Goal: Task Accomplishment & Management: Manage account settings

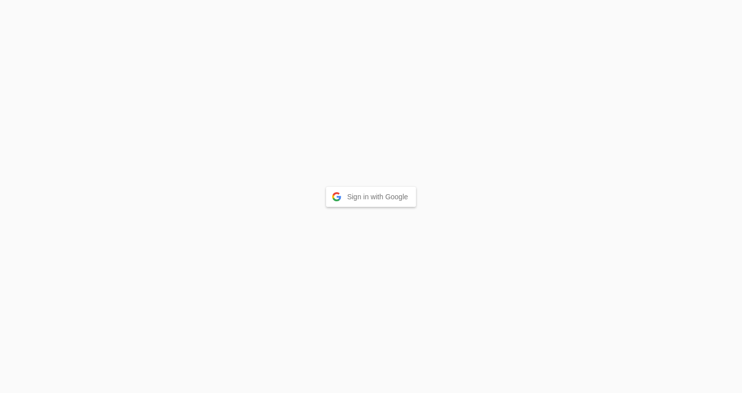
click at [382, 194] on button "Sign in with Google" at bounding box center [371, 197] width 90 height 20
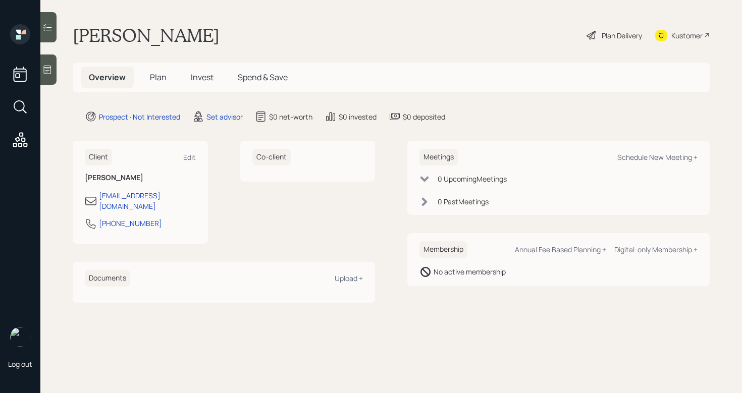
click at [48, 67] on icon at bounding box center [48, 70] width 8 height 9
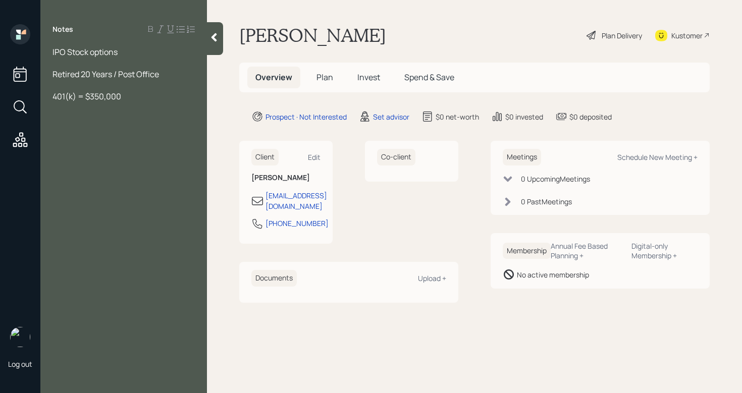
click at [129, 100] on div "401(k) = $350,000" at bounding box center [124, 96] width 142 height 11
drag, startPoint x: 162, startPoint y: 94, endPoint x: 148, endPoint y: 95, distance: 13.7
click at [148, 96] on div "401(k) = $350,000 unsure" at bounding box center [124, 96] width 142 height 11
click at [93, 127] on span "Income - 5-6,000" at bounding box center [85, 129] width 65 height 11
click at [90, 127] on span "Income - 5-6,000" at bounding box center [85, 129] width 65 height 11
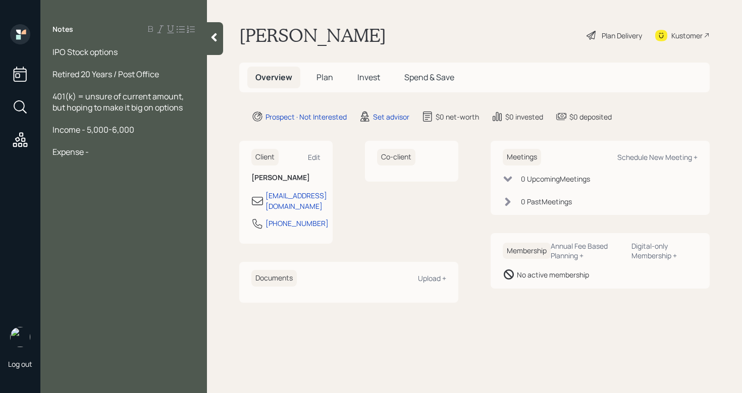
click at [105, 150] on div "Expense -" at bounding box center [124, 151] width 142 height 11
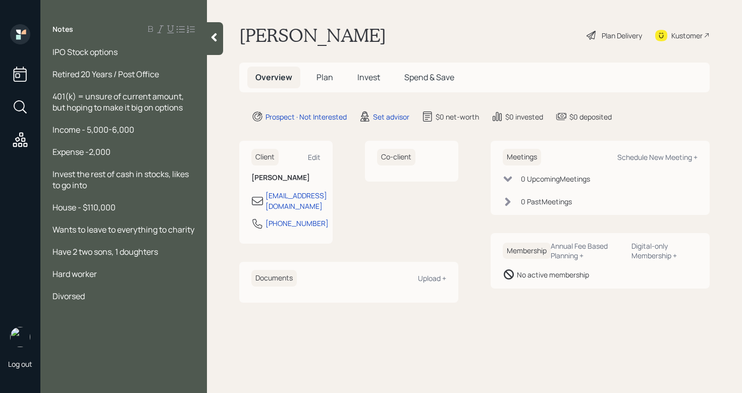
click at [58, 313] on div at bounding box center [124, 307] width 142 height 11
click at [59, 313] on div at bounding box center [124, 307] width 142 height 11
click at [65, 302] on span "Divorsed" at bounding box center [69, 296] width 32 height 11
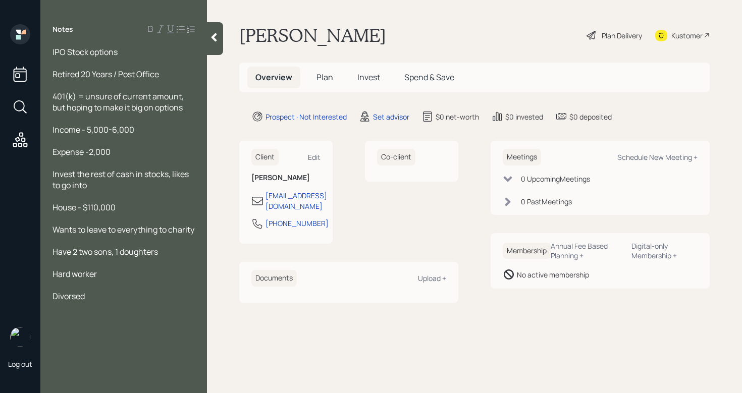
click at [73, 302] on span "Divorsed" at bounding box center [69, 296] width 32 height 11
click at [97, 235] on div "Wants to leave to everything to charity" at bounding box center [124, 229] width 142 height 11
click at [95, 188] on div "Invest the rest of cash in stocks, likes to go into" at bounding box center [124, 180] width 142 height 22
click at [132, 150] on div "Expense -2,000" at bounding box center [124, 151] width 142 height 11
click at [128, 216] on div at bounding box center [124, 218] width 142 height 11
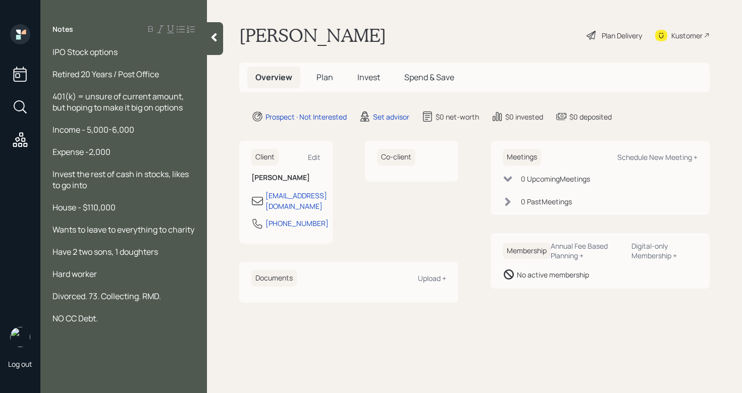
click at [121, 199] on div at bounding box center [124, 196] width 142 height 11
click at [108, 184] on div "Invest the rest of cash in stocks, likes to go into" at bounding box center [124, 180] width 142 height 22
click at [188, 113] on div at bounding box center [124, 118] width 142 height 11
click at [207, 95] on div "IPO Stock options Retired 20 Years / Post Office 401(k) = unsure of current amo…" at bounding box center [123, 196] width 167 height 300
click at [192, 104] on div "401(k) = unsure of current amount, but hoping to make it big on options" at bounding box center [124, 102] width 142 height 22
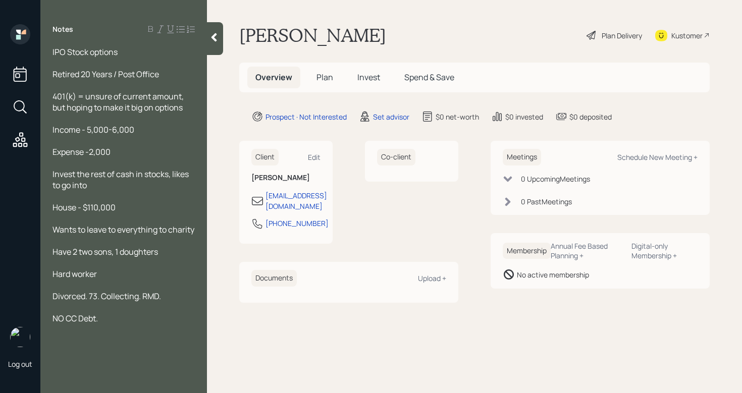
click at [127, 235] on div "Wants to leave to everything to charity" at bounding box center [124, 229] width 142 height 11
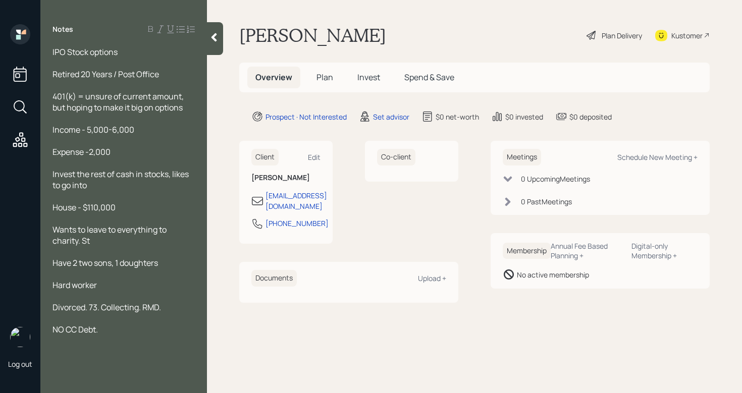
click at [108, 239] on div "Wants to leave to everything to charity. St" at bounding box center [124, 235] width 142 height 22
click at [121, 152] on div "Expense -2,000" at bounding box center [124, 151] width 142 height 11
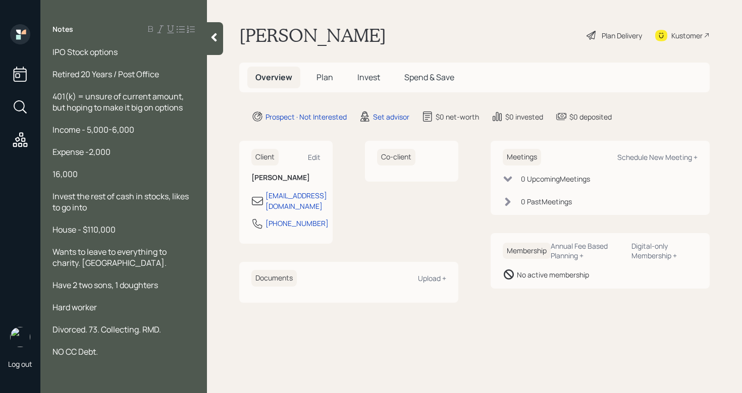
click at [55, 177] on span "16,000" at bounding box center [65, 174] width 25 height 11
click at [55, 175] on span "16,000" at bounding box center [65, 174] width 25 height 11
click at [54, 175] on span "16,000" at bounding box center [65, 174] width 25 height 11
click at [101, 175] on div "Cash 16,000" at bounding box center [124, 174] width 142 height 11
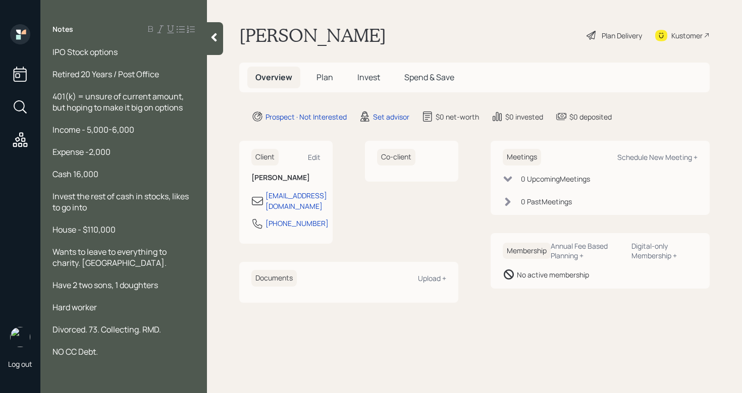
click at [76, 173] on span "Cash 16,000" at bounding box center [76, 174] width 46 height 11
click at [119, 173] on div "Cash - 16,000" at bounding box center [124, 174] width 142 height 11
click at [92, 150] on span "Expense -2,000" at bounding box center [82, 151] width 58 height 11
click at [136, 133] on div "Income - 5,000-6,000" at bounding box center [124, 129] width 142 height 11
click at [173, 345] on div at bounding box center [124, 340] width 142 height 11
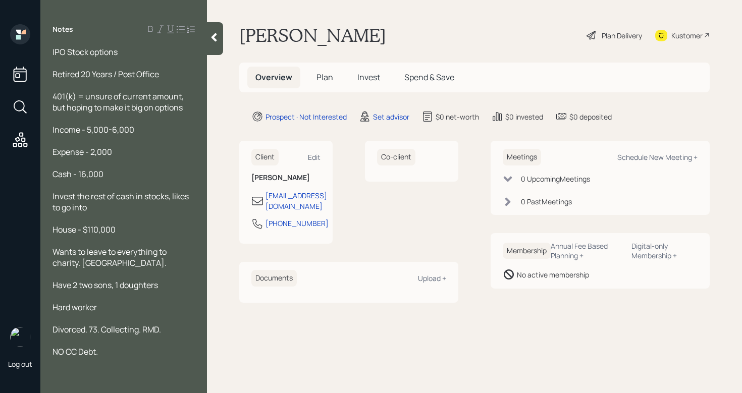
click at [168, 294] on div at bounding box center [124, 296] width 142 height 11
click at [119, 264] on div "Wants to leave to everything to charity. St Jude." at bounding box center [124, 257] width 142 height 22
click at [126, 166] on div at bounding box center [124, 163] width 142 height 11
click at [128, 180] on div at bounding box center [124, 185] width 142 height 11
click at [185, 95] on div "401(k) = unsure of current amount, but hoping to make it big on options" at bounding box center [124, 102] width 142 height 22
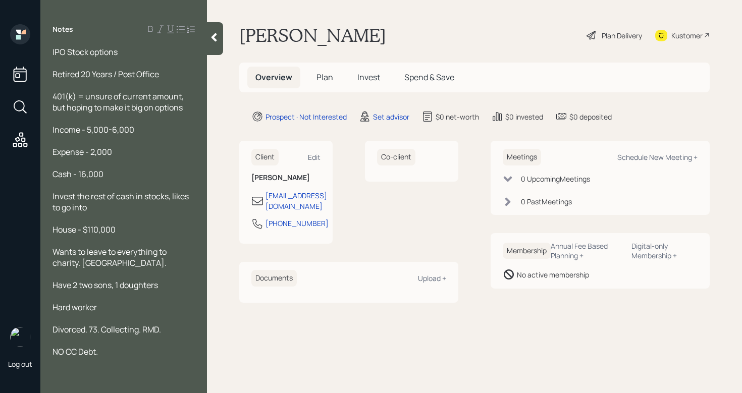
click at [189, 106] on div "401(k) = unsure of current amount, but hoping to make it big on options" at bounding box center [124, 102] width 142 height 22
click at [164, 75] on div "Retired 20 Years / Post Office" at bounding box center [124, 74] width 142 height 11
click at [135, 145] on div at bounding box center [124, 140] width 142 height 11
click at [110, 309] on div "Hard worker" at bounding box center [124, 307] width 142 height 11
click at [146, 331] on span "Divorced. 73. Collecting. RMD." at bounding box center [107, 329] width 109 height 11
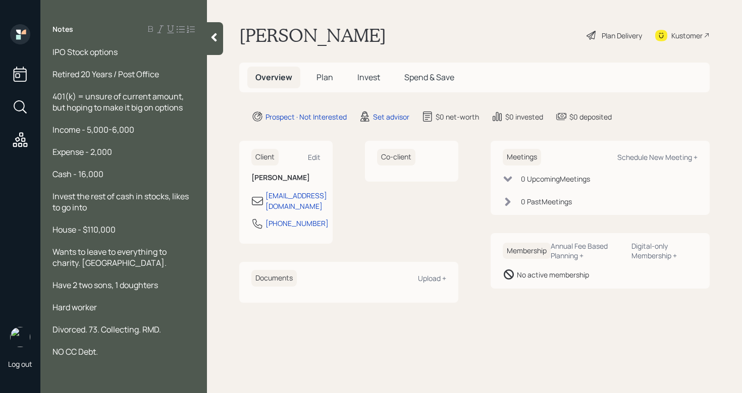
click at [144, 329] on span "Divorced. 73. Collecting. RMD." at bounding box center [107, 329] width 109 height 11
click at [83, 346] on div at bounding box center [124, 351] width 142 height 11
click at [78, 341] on div "Divorced. 73. Collecting SSC. Needs RMD." at bounding box center [124, 335] width 142 height 22
click at [55, 340] on span "Divorced. 73. Collecting SSC. Needs RMD." at bounding box center [118, 335] width 131 height 22
click at [70, 341] on span "Divorced. 73. Collecting SSC. Needs RMD." at bounding box center [118, 335] width 131 height 22
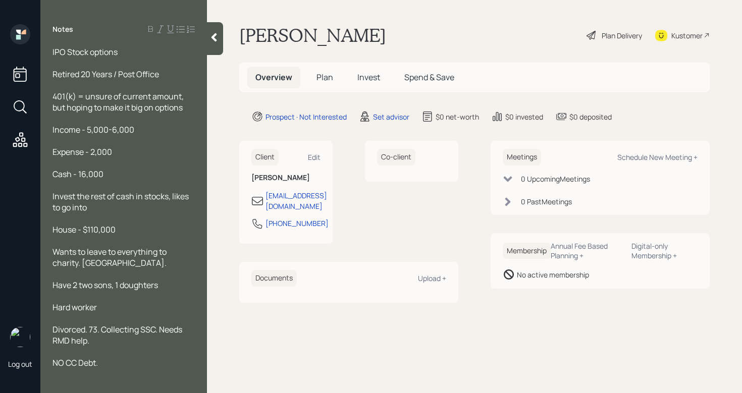
click at [113, 309] on div "Hard worker" at bounding box center [124, 307] width 142 height 11
click at [57, 53] on span "IPO Stock options" at bounding box center [85, 51] width 65 height 11
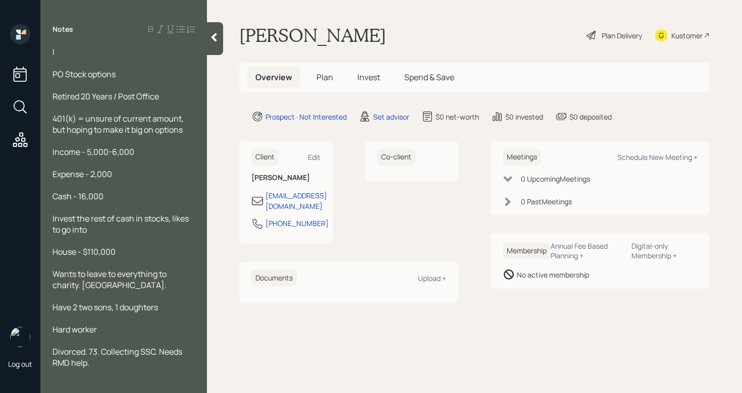
click at [70, 62] on div at bounding box center [124, 63] width 142 height 11
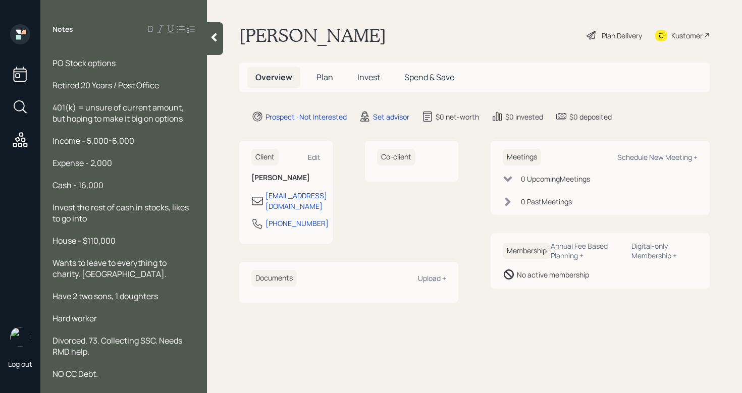
click at [53, 64] on span "PO Stock options" at bounding box center [84, 63] width 63 height 11
click at [67, 44] on div "Notes IPO Stock options Retired 20 Years / Post Office 401(k) = unsure of curre…" at bounding box center [123, 202] width 167 height 357
click at [69, 47] on div at bounding box center [124, 51] width 142 height 11
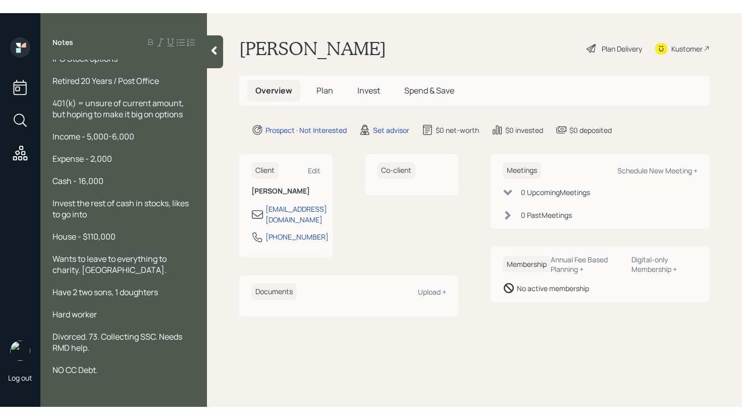
scroll to position [31, 0]
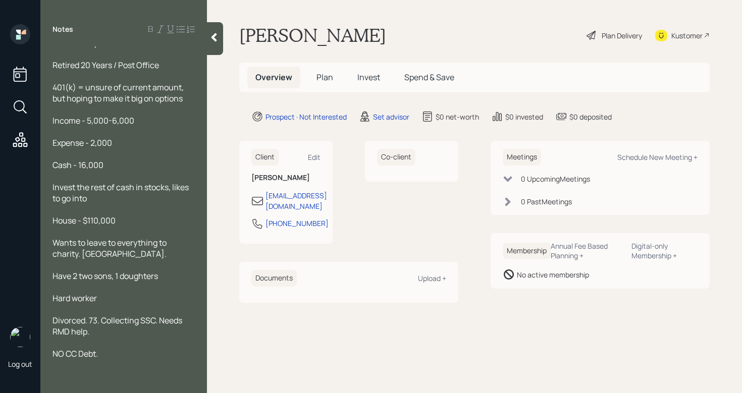
click at [188, 100] on div "401(k) = unsure of current amount, but hoping to make it big on options" at bounding box center [124, 93] width 142 height 22
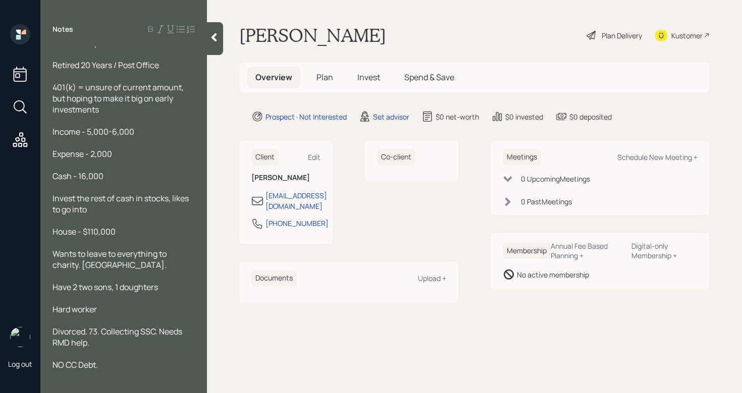
click at [142, 133] on div "Income - 5,000-6,000" at bounding box center [124, 131] width 142 height 11
click at [135, 147] on div at bounding box center [124, 142] width 142 height 11
click at [121, 171] on div "Cash - 16,000" at bounding box center [124, 176] width 142 height 11
click at [121, 175] on div "Cash - 16,000" at bounding box center [124, 176] width 142 height 11
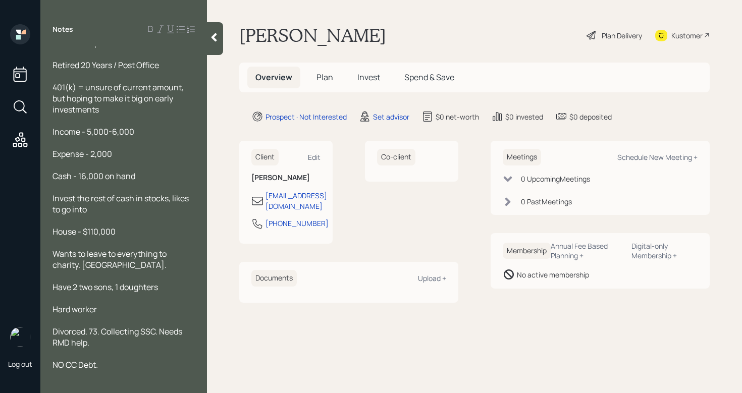
click at [168, 197] on span "Invest the rest of cash in stocks, likes to go into" at bounding box center [122, 204] width 138 height 22
drag, startPoint x: 135, startPoint y: 200, endPoint x: 118, endPoint y: 199, distance: 17.2
click at [118, 199] on span "Invest the rest of cash in stocks, likes to go into" at bounding box center [122, 204] width 138 height 22
click at [133, 231] on div "House - $110,000" at bounding box center [124, 231] width 142 height 11
click at [123, 209] on div "Invest the rest of income in stocks, likes to go into" at bounding box center [124, 204] width 142 height 22
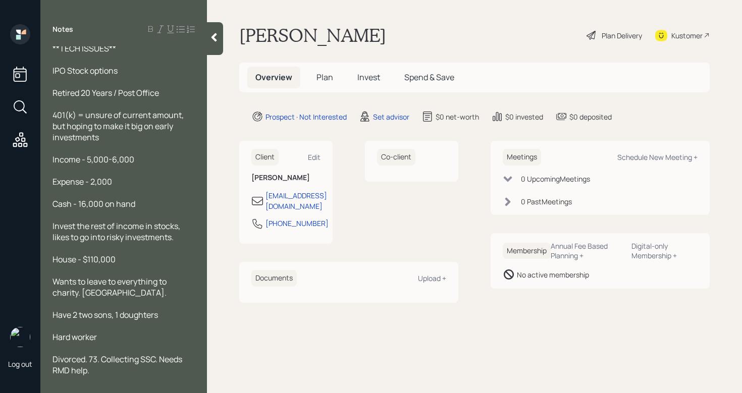
scroll to position [0, 0]
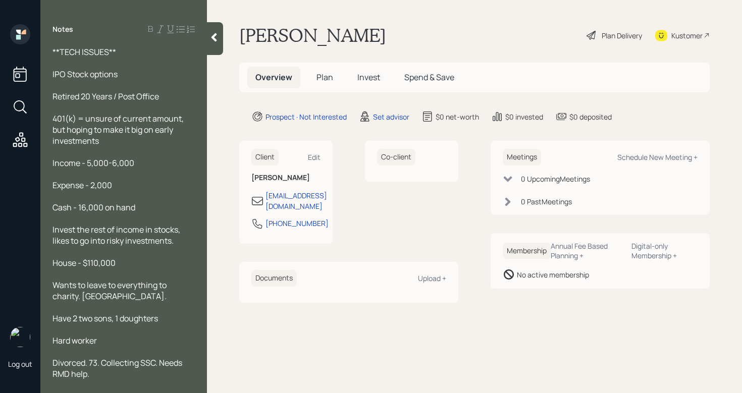
click at [155, 159] on div "Income - 5,000-6,000" at bounding box center [124, 163] width 142 height 11
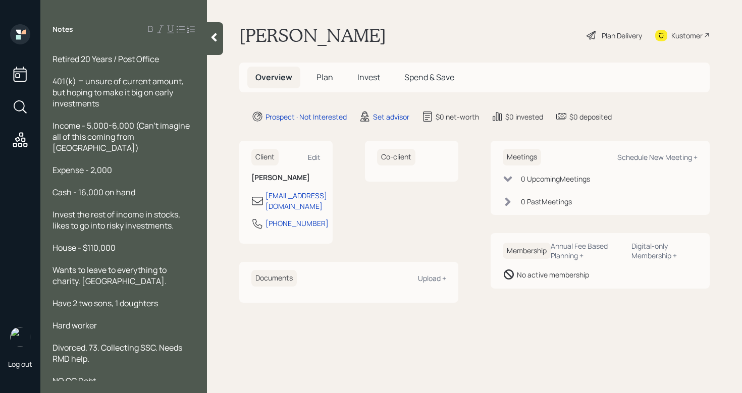
scroll to position [54, 0]
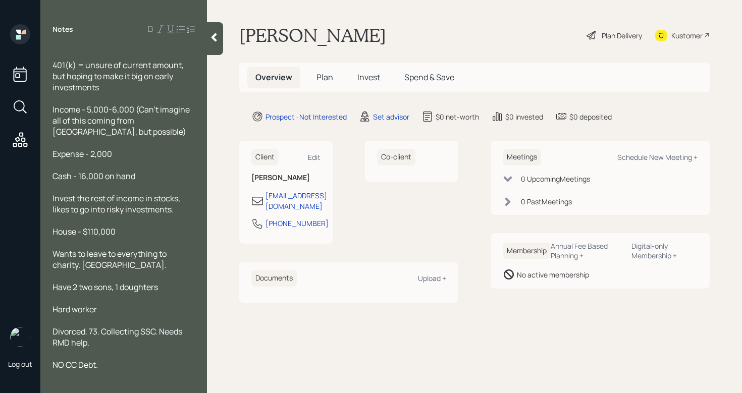
click at [213, 43] on div at bounding box center [215, 38] width 16 height 33
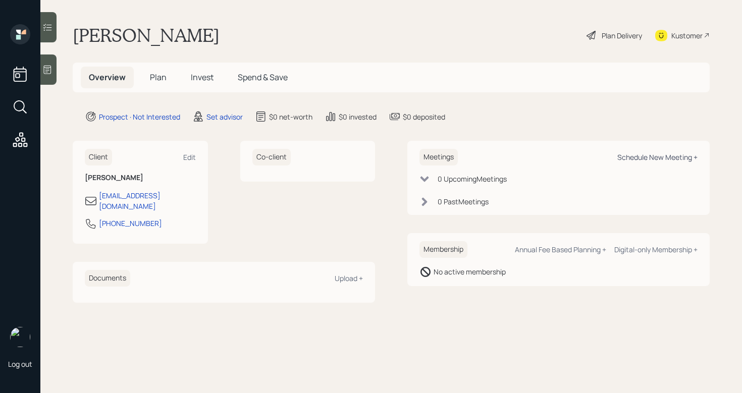
click at [660, 162] on div "Schedule New Meeting +" at bounding box center [658, 158] width 80 height 10
select select "round-robin"
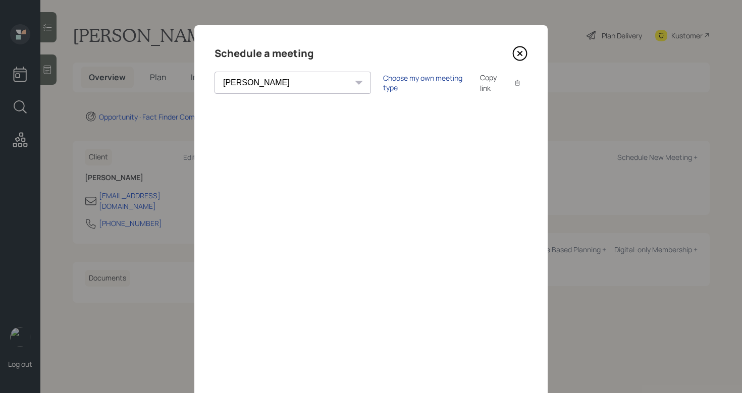
click at [392, 81] on div "Choose my own meeting type" at bounding box center [425, 82] width 85 height 19
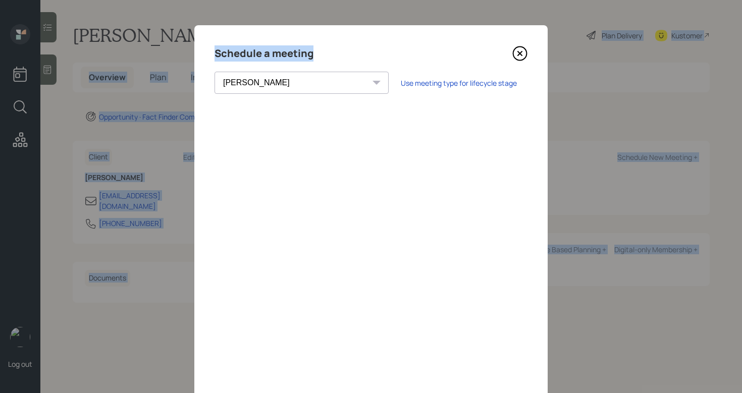
drag, startPoint x: 417, startPoint y: 51, endPoint x: 427, endPoint y: -20, distance: 71.4
click at [427, 0] on html "Log out Tony Bland Plan Delivery Kustomer Overview Plan Invest Spend & Save Opp…" at bounding box center [371, 196] width 742 height 393
click at [411, 51] on div "Schedule a meeting" at bounding box center [371, 53] width 313 height 16
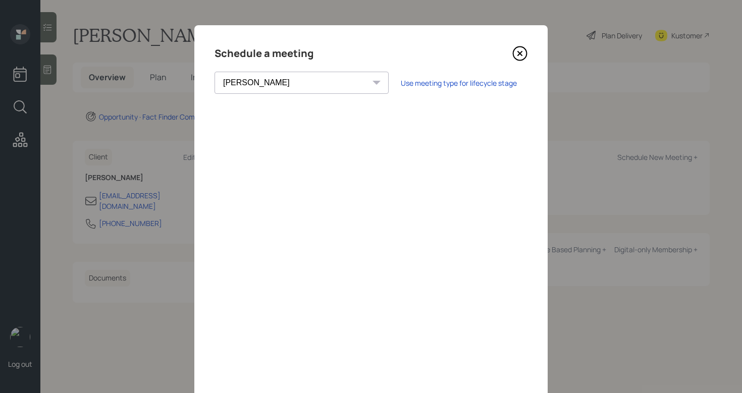
click at [519, 55] on icon at bounding box center [520, 53] width 15 height 15
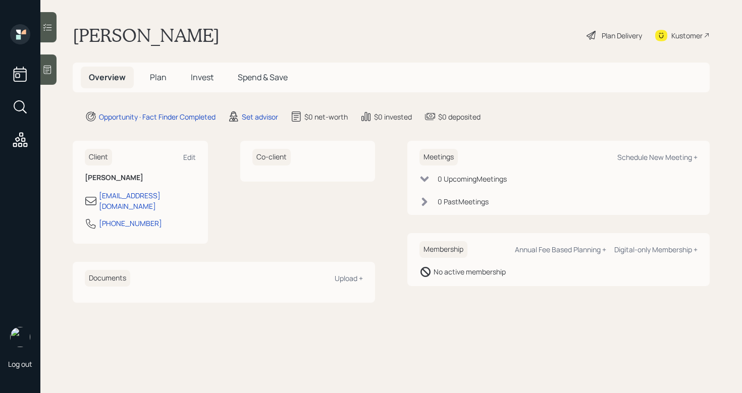
click at [41, 70] on div at bounding box center [48, 70] width 16 height 30
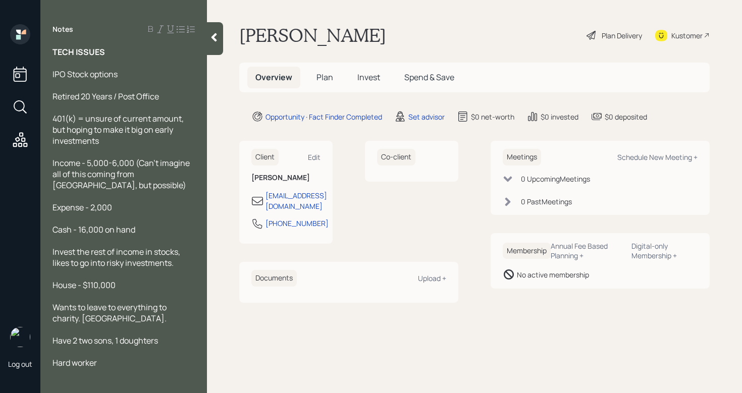
scroll to position [42, 0]
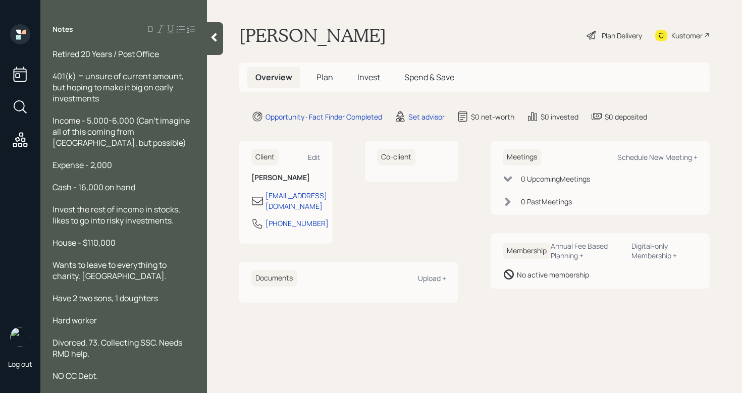
click at [103, 88] on span "401(k) = unsure of current amount, but hoping to make it big on early investmen…" at bounding box center [119, 87] width 133 height 33
click at [87, 75] on span "401(k) = unsure of current amount, but hoping to make it big on early investmen…" at bounding box center [119, 87] width 133 height 33
click at [212, 46] on div at bounding box center [215, 38] width 16 height 33
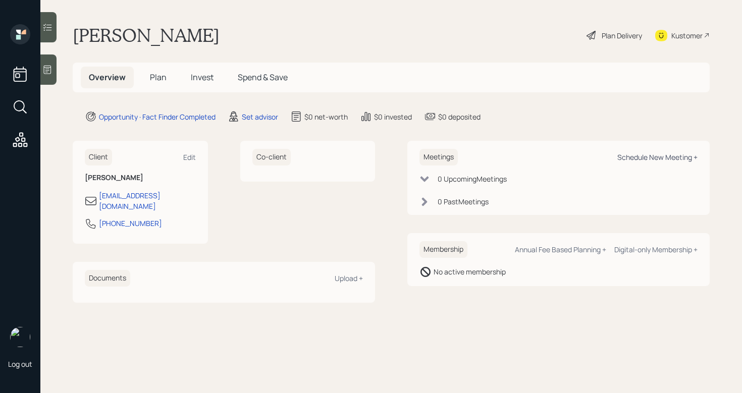
click at [669, 157] on div "Schedule New Meeting +" at bounding box center [658, 158] width 80 height 10
select select "round-robin"
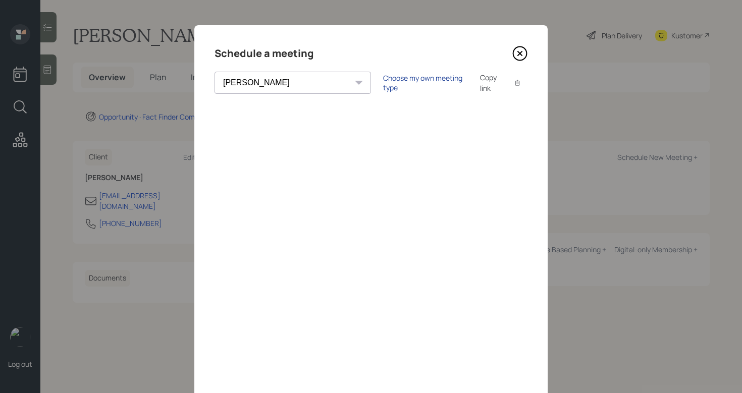
click at [383, 82] on div "Choose my own meeting type" at bounding box center [425, 82] width 85 height 19
click at [519, 57] on icon at bounding box center [520, 53] width 15 height 15
